Goal: Task Accomplishment & Management: Manage account settings

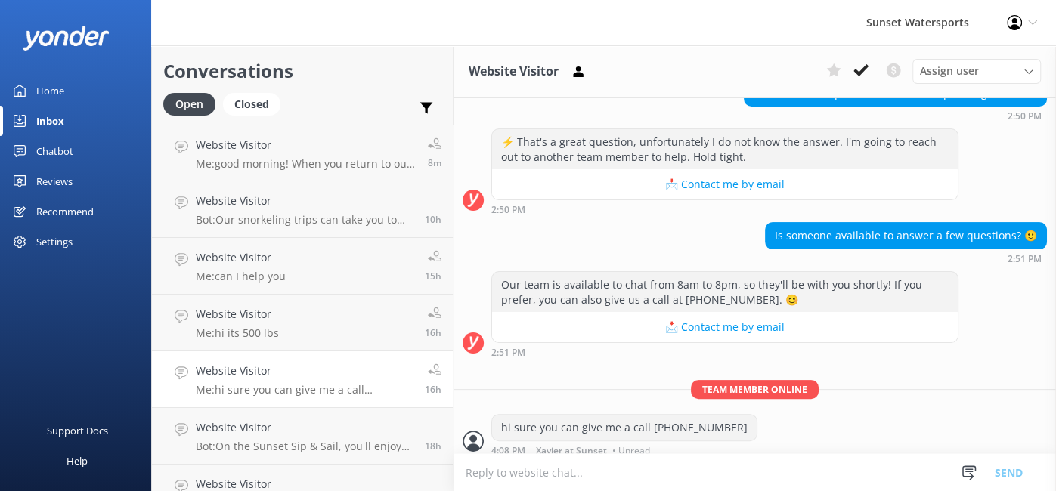
scroll to position [199, 0]
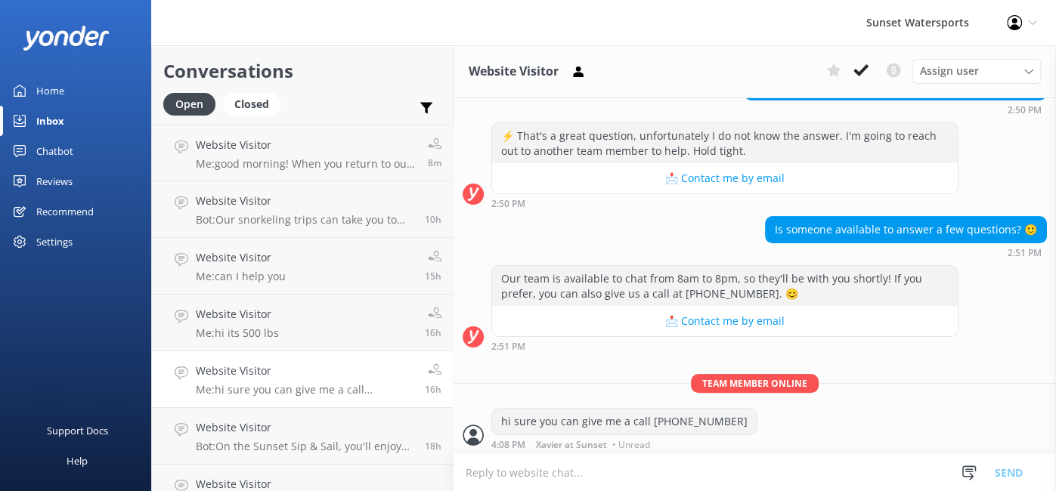
click at [1033, 20] on icon at bounding box center [1032, 22] width 9 height 9
click at [951, 112] on link "Logout" at bounding box center [981, 104] width 151 height 38
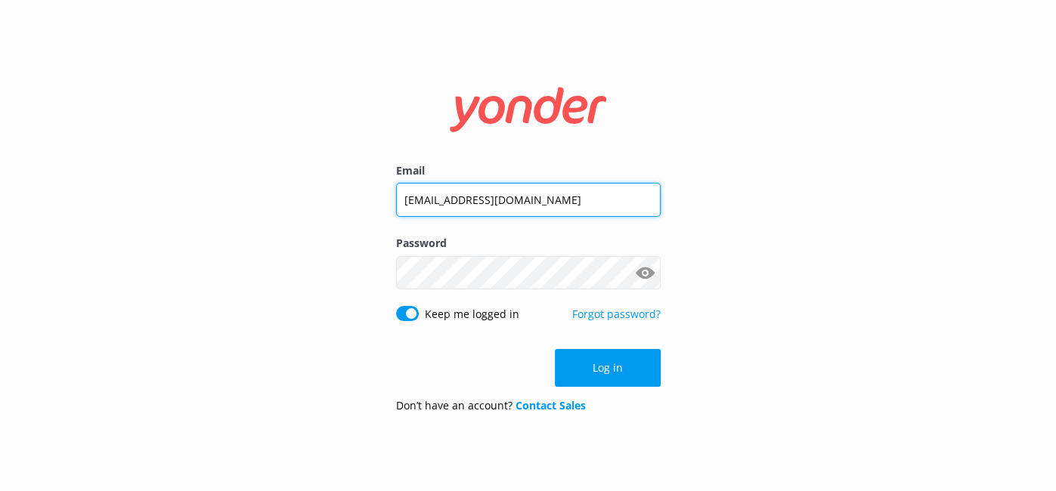
click at [599, 201] on input "[EMAIL_ADDRESS][DOMAIN_NAME]" at bounding box center [528, 200] width 265 height 34
type input "[PERSON_NAME][EMAIL_ADDRESS][DOMAIN_NAME]"
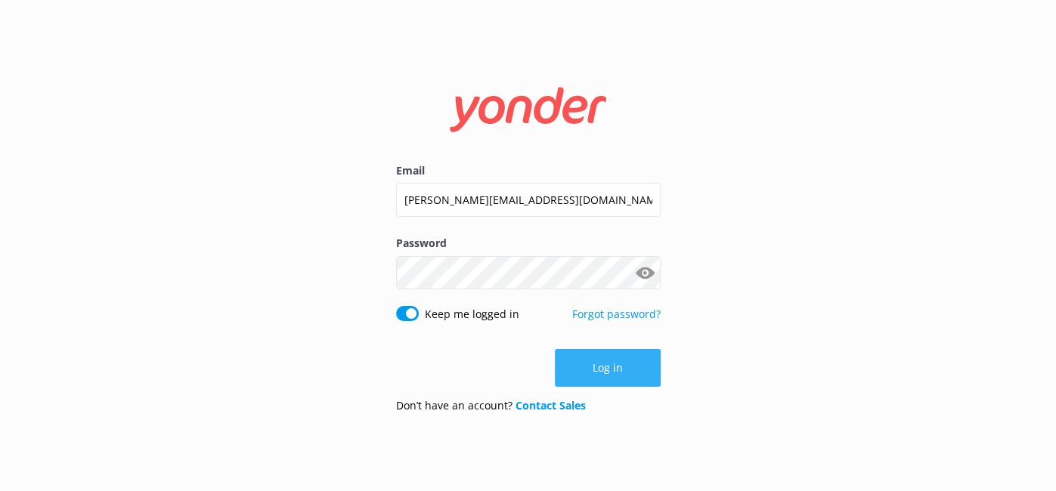
click at [596, 364] on button "Log in" at bounding box center [608, 368] width 106 height 38
